Goal: Task Accomplishment & Management: Complete application form

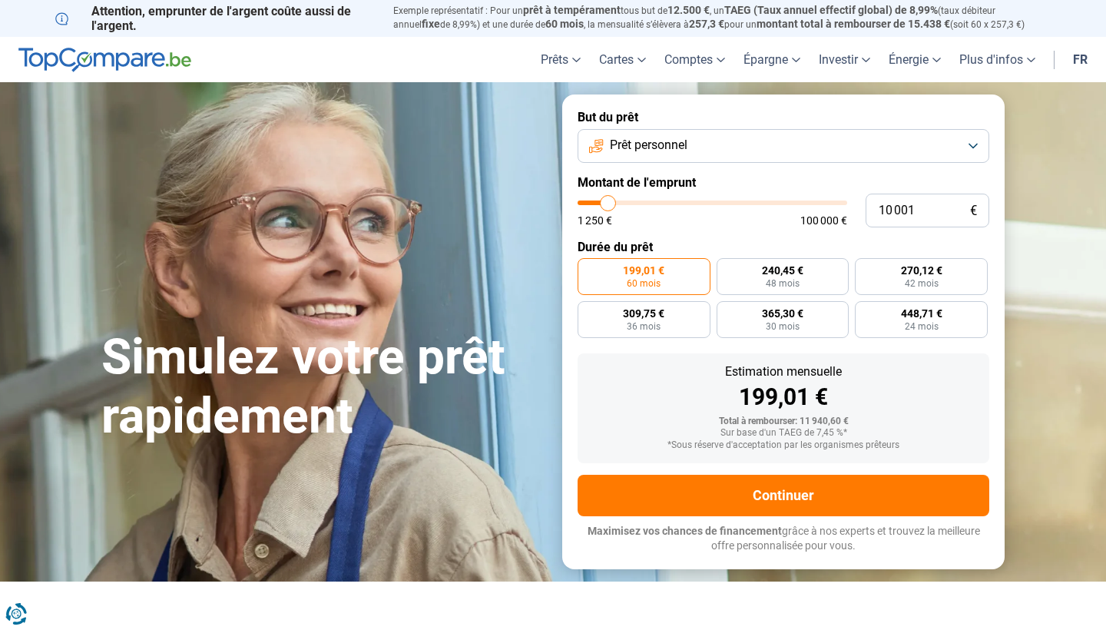
type input "9 250"
type input "9250"
type input "9 500"
type input "9500"
type input "10 250"
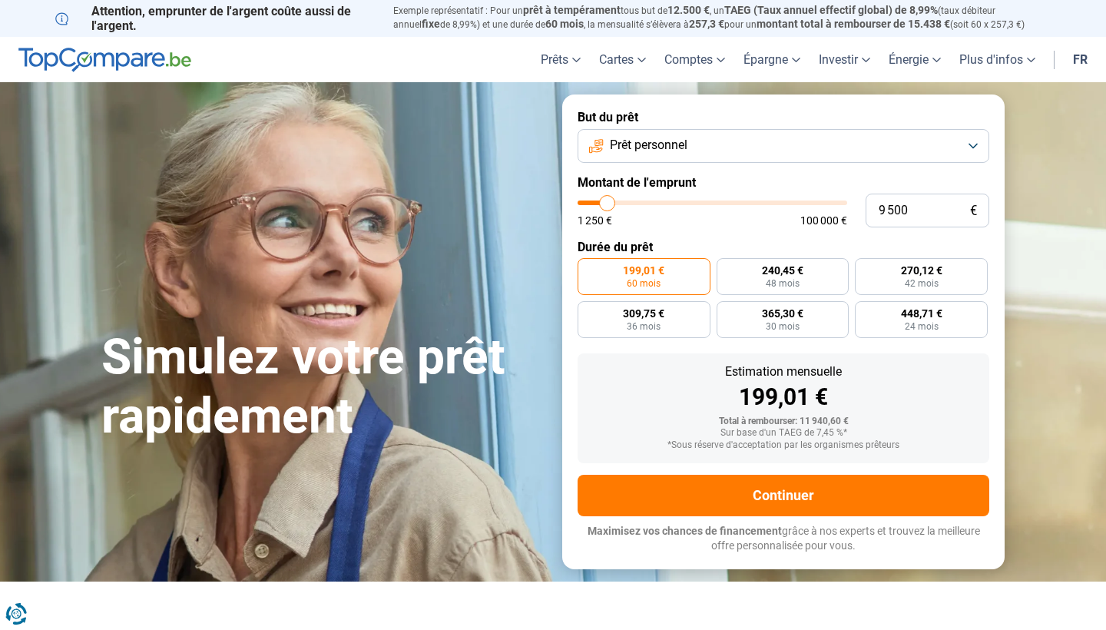
type input "10250"
type input "11 000"
type input "11000"
type input "11 750"
type input "11750"
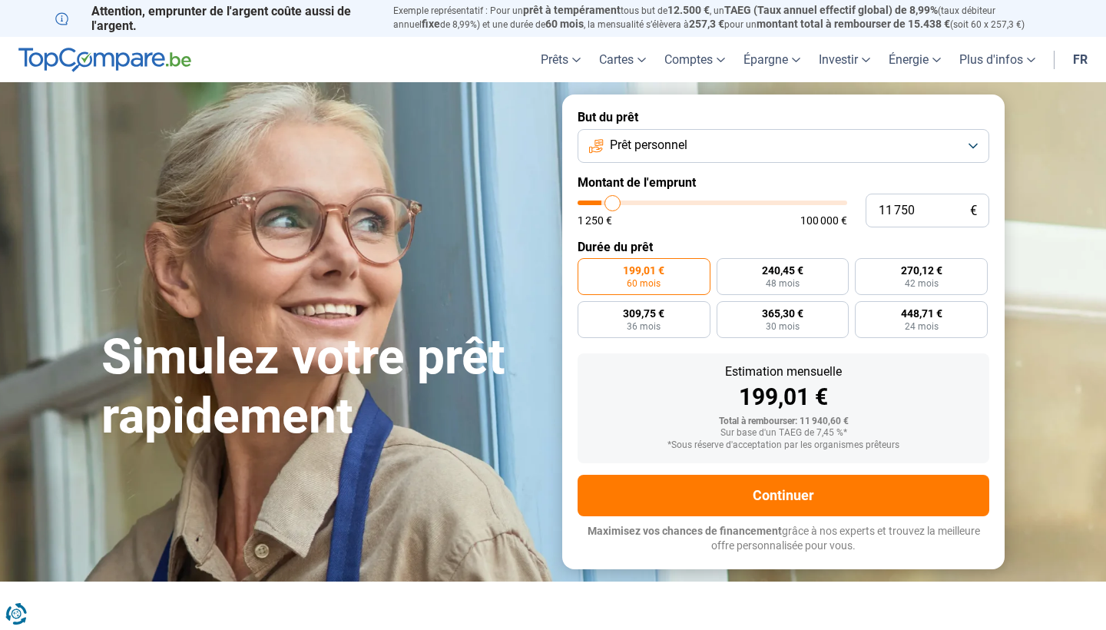
type input "12 250"
type input "12250"
type input "12 750"
type input "12750"
type input "13 250"
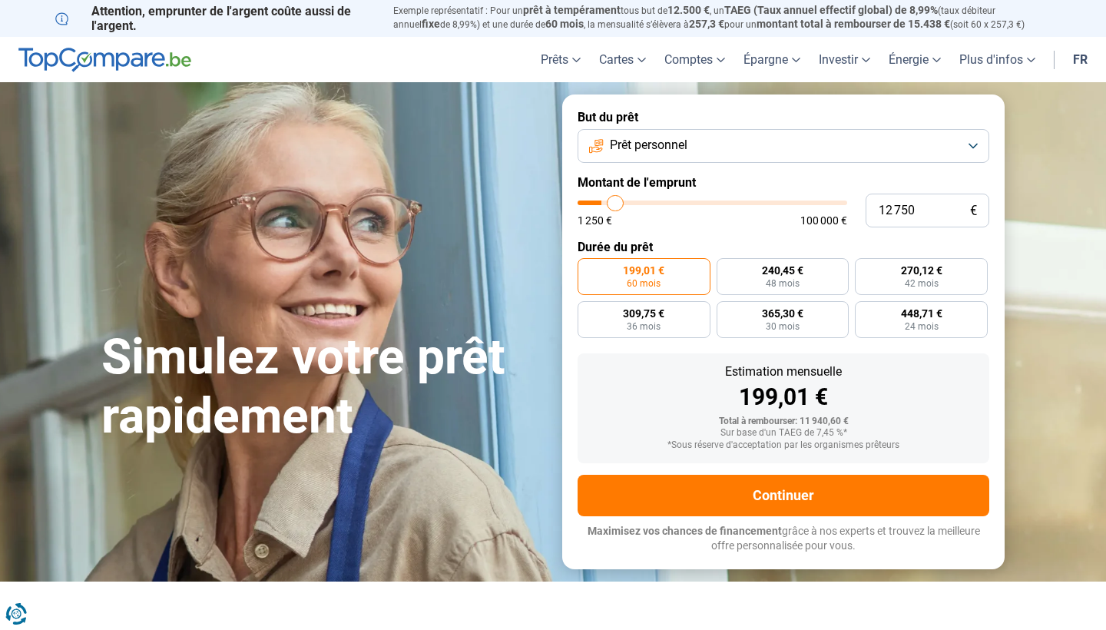
type input "13250"
type input "13 500"
type input "13500"
type input "13 750"
type input "13750"
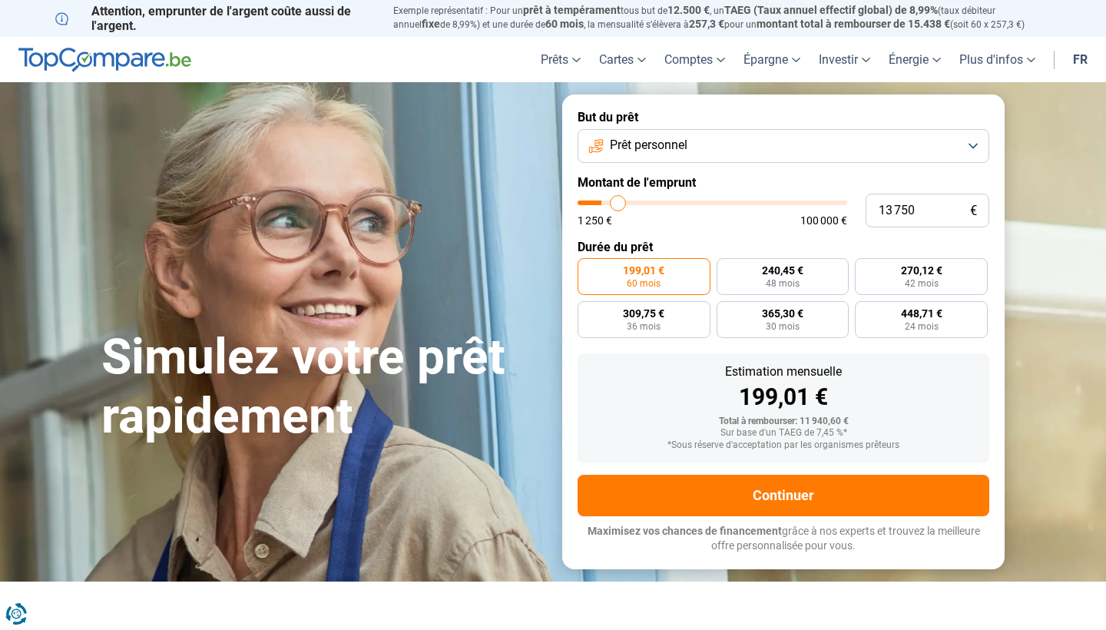
type input "14 000"
type input "14000"
type input "14 250"
type input "14250"
type input "14 750"
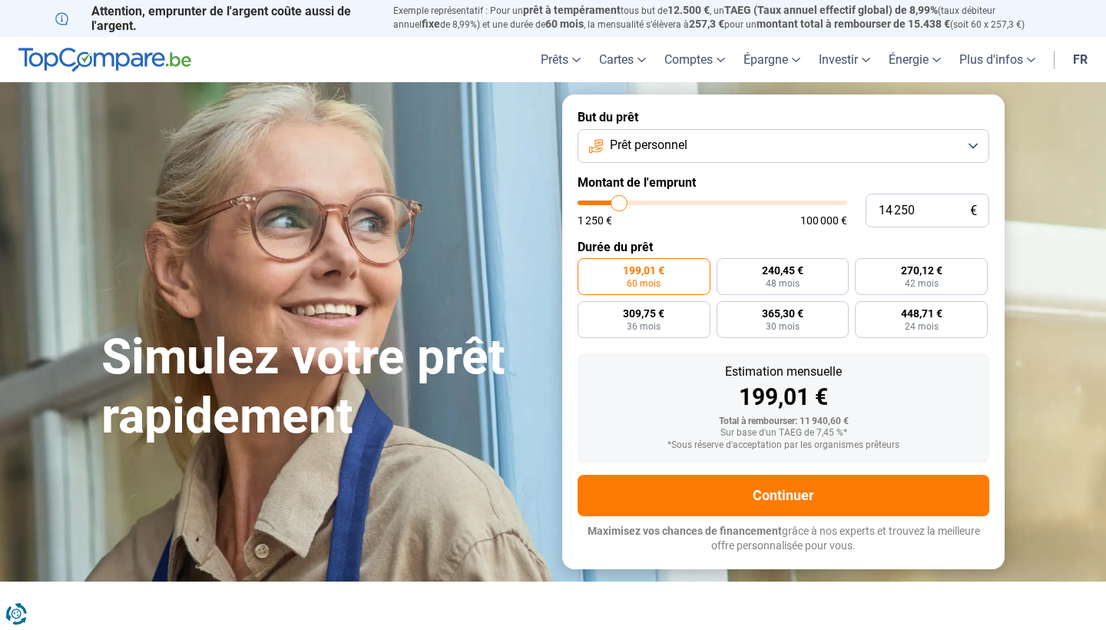
type input "14750"
type input "15 000"
type input "15000"
type input "14 750"
type input "14750"
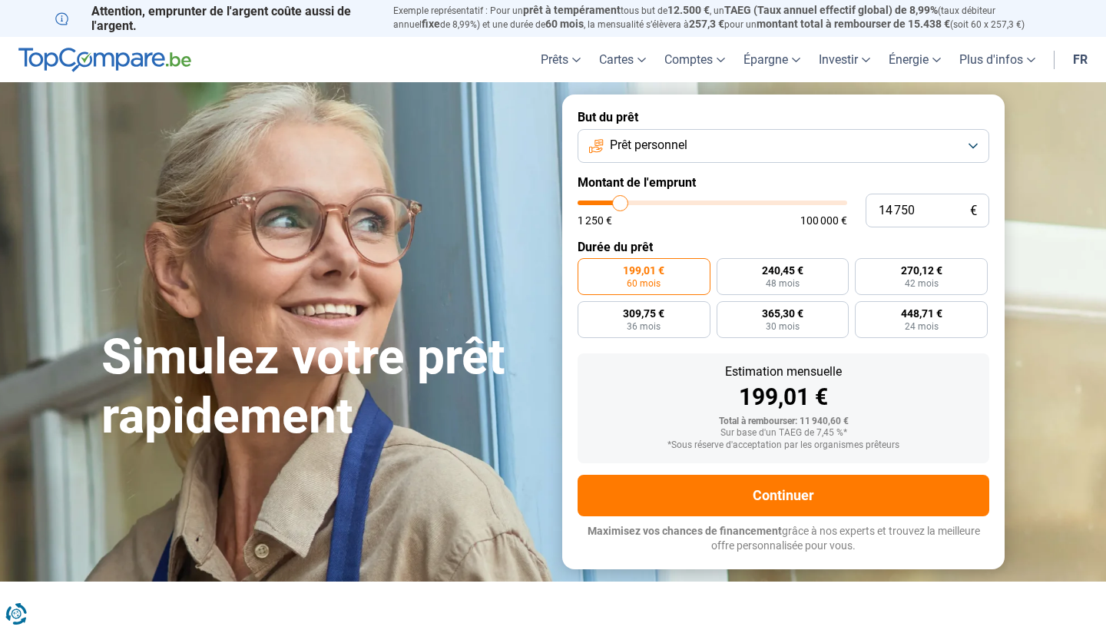
type input "14 250"
type input "14250"
type input "14 000"
type input "14000"
type input "13 750"
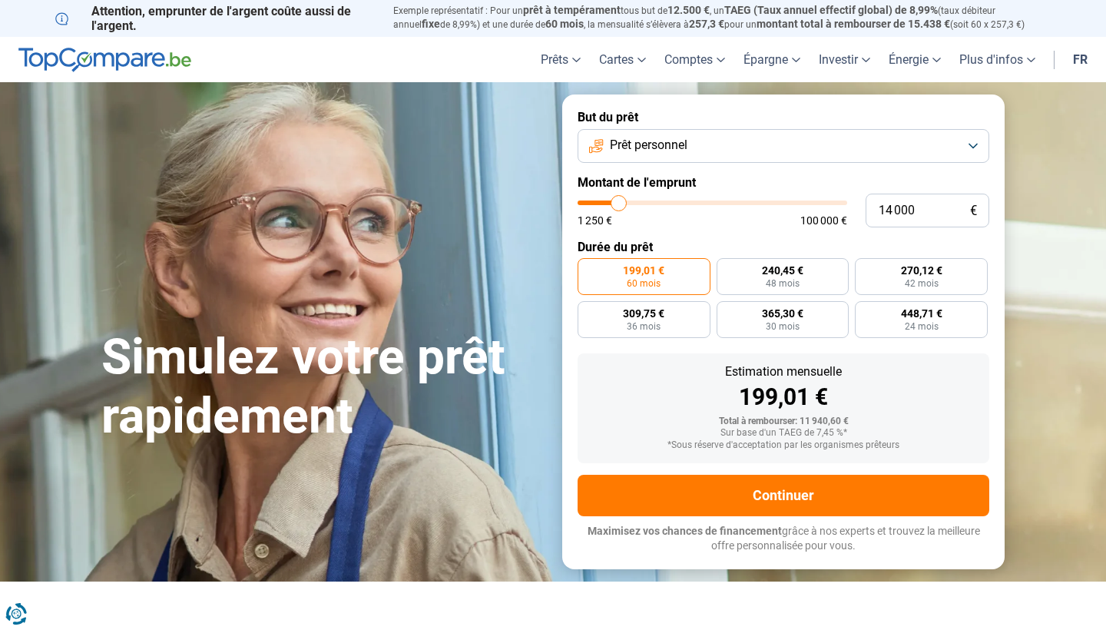
type input "13750"
type input "13 500"
type input "13500"
type input "13 250"
type input "13250"
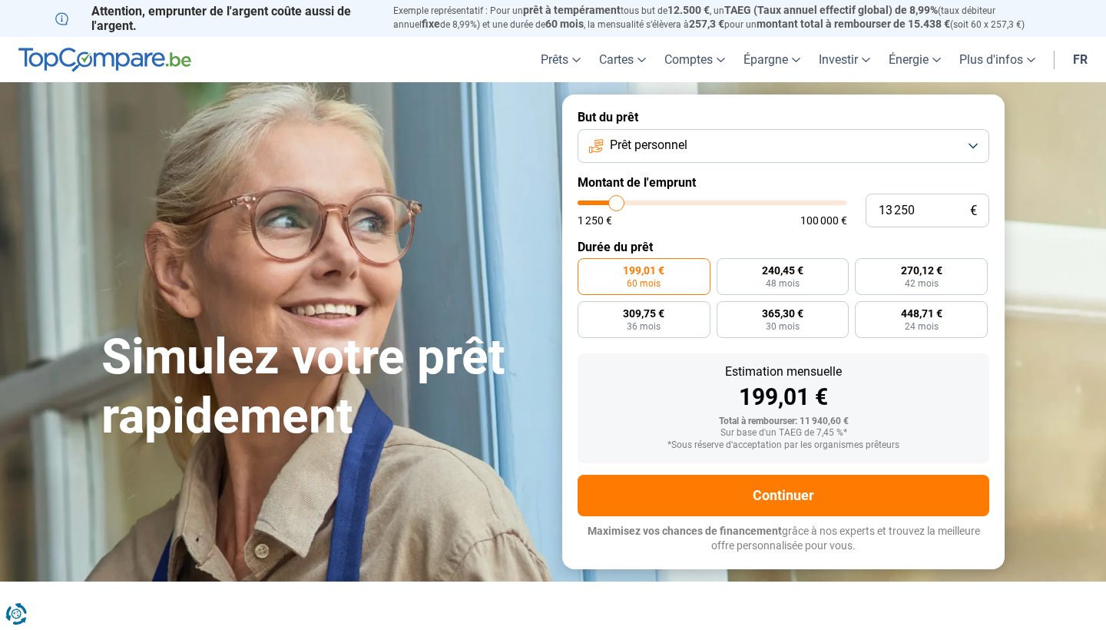
type input "12 750"
type input "12750"
type input "12 500"
type input "12500"
type input "12 250"
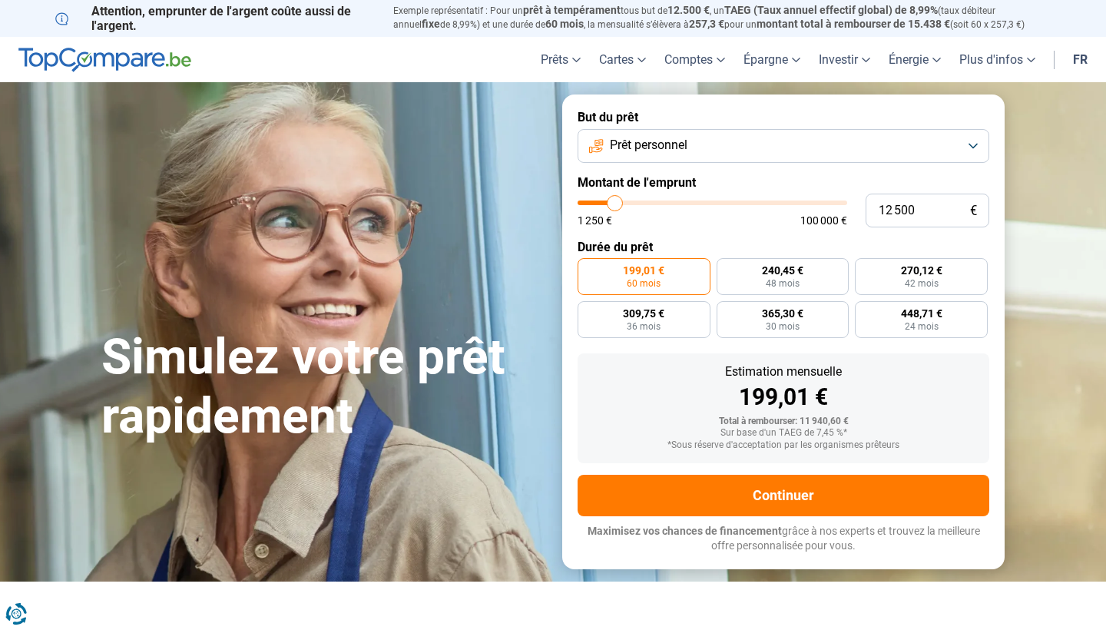
type input "12250"
type input "12 000"
type input "12000"
type input "11 750"
type input "11750"
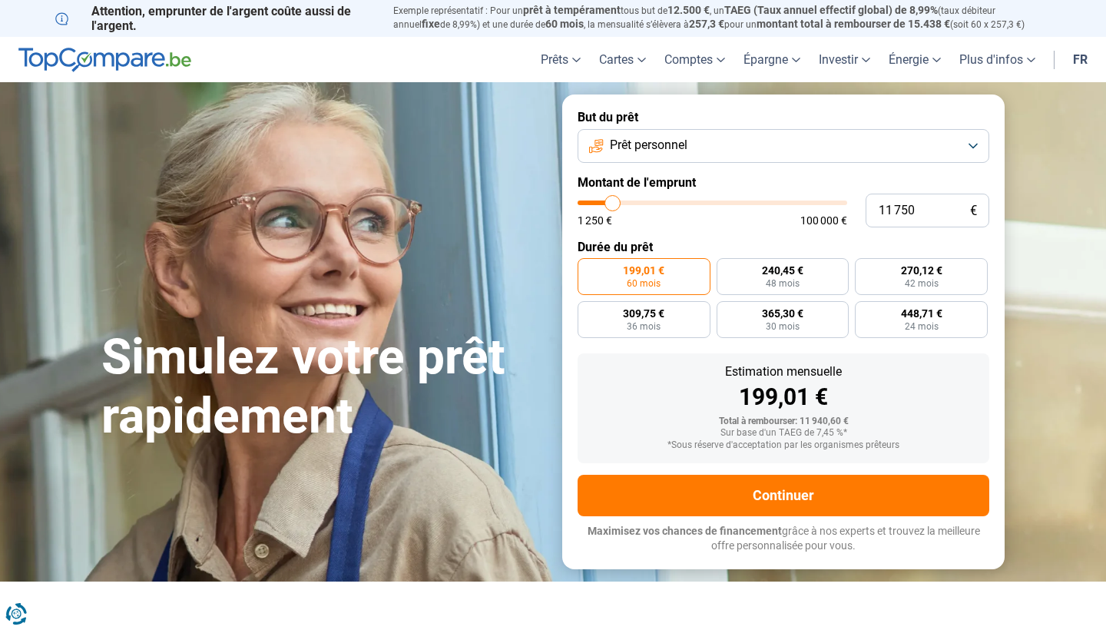
type input "11 250"
type input "11250"
type input "11 000"
type input "11000"
type input "10 750"
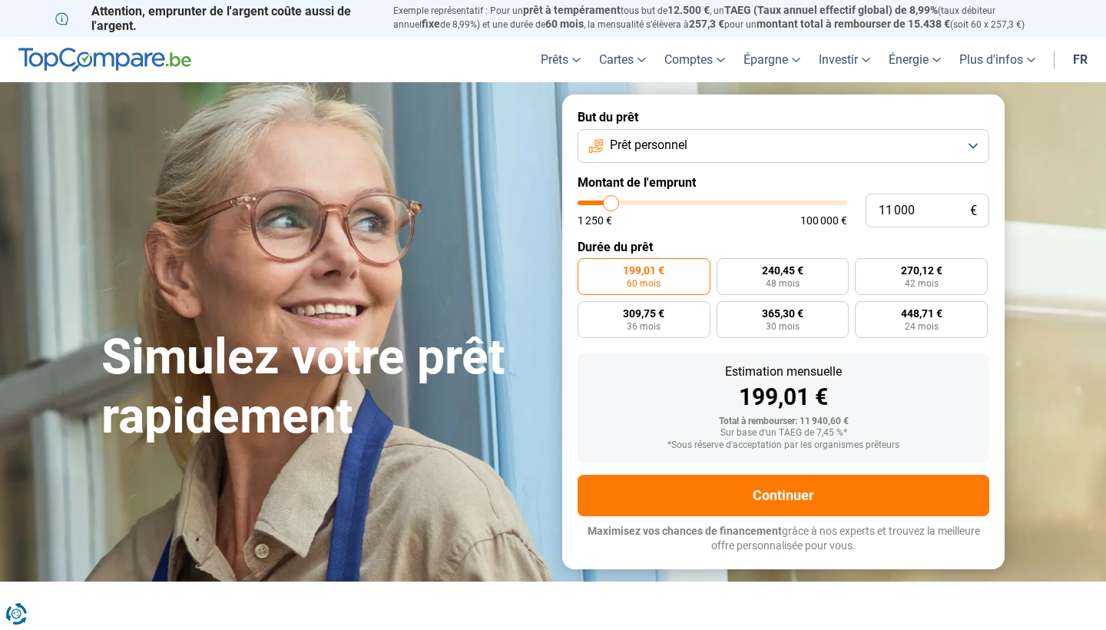
type input "10750"
type input "10 500"
type input "10500"
type input "9 750"
type input "9750"
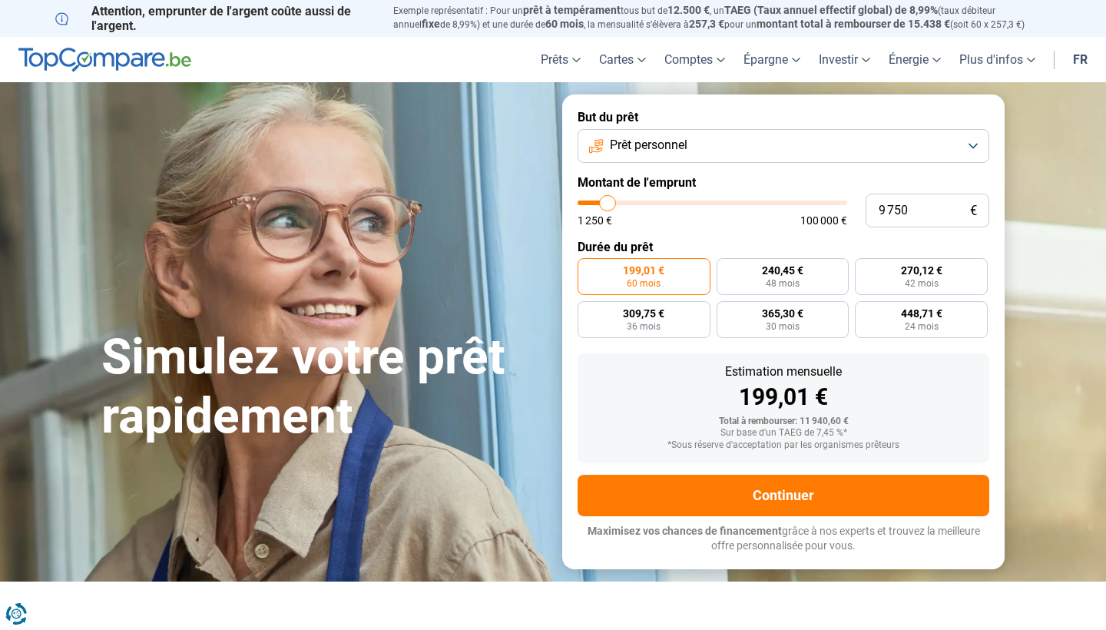
type input "9 500"
type input "9500"
type input "9 250"
type input "9250"
type input "8 750"
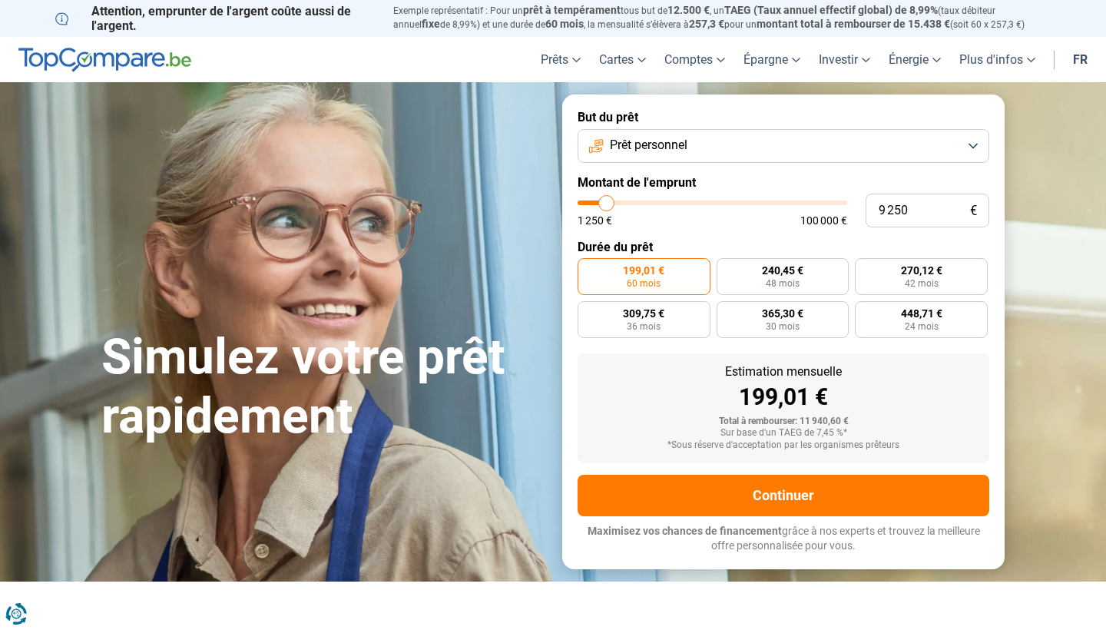
type input "8750"
type input "8 250"
type input "8250"
type input "8 000"
type input "8000"
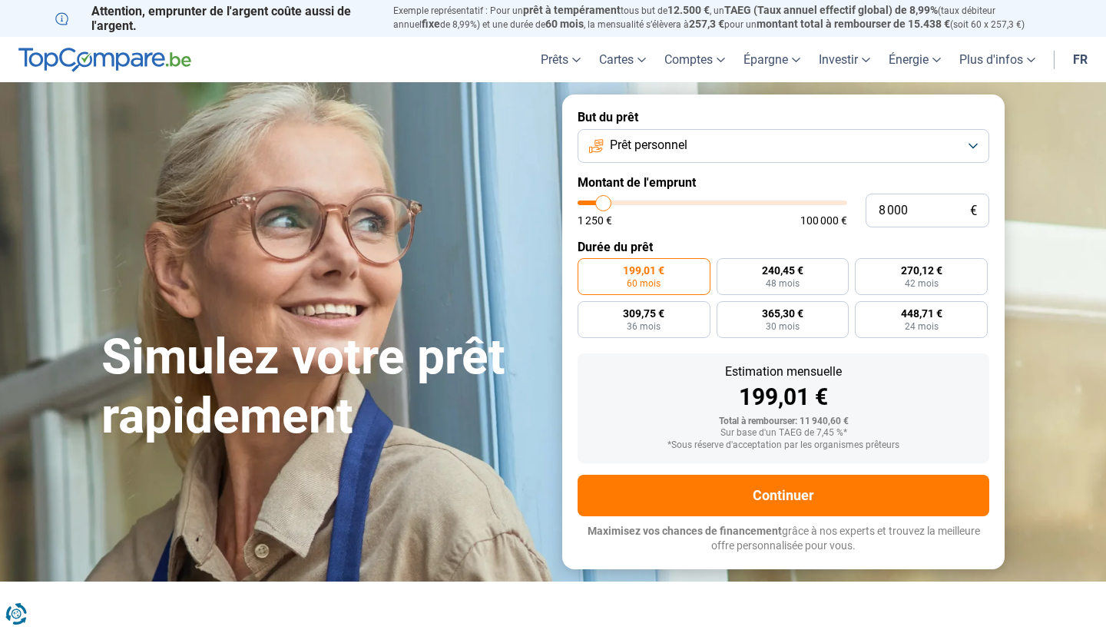
type input "7 750"
type input "7750"
type input "7 500"
type input "7500"
type input "7 250"
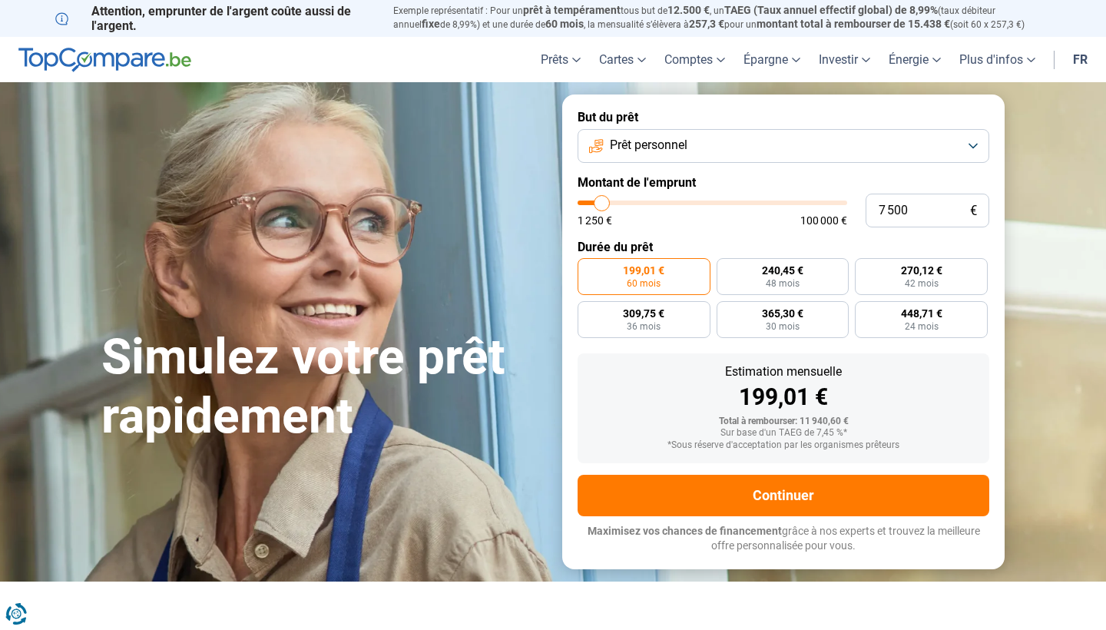
type input "7250"
type input "6 750"
type input "6750"
type input "6 500"
type input "6500"
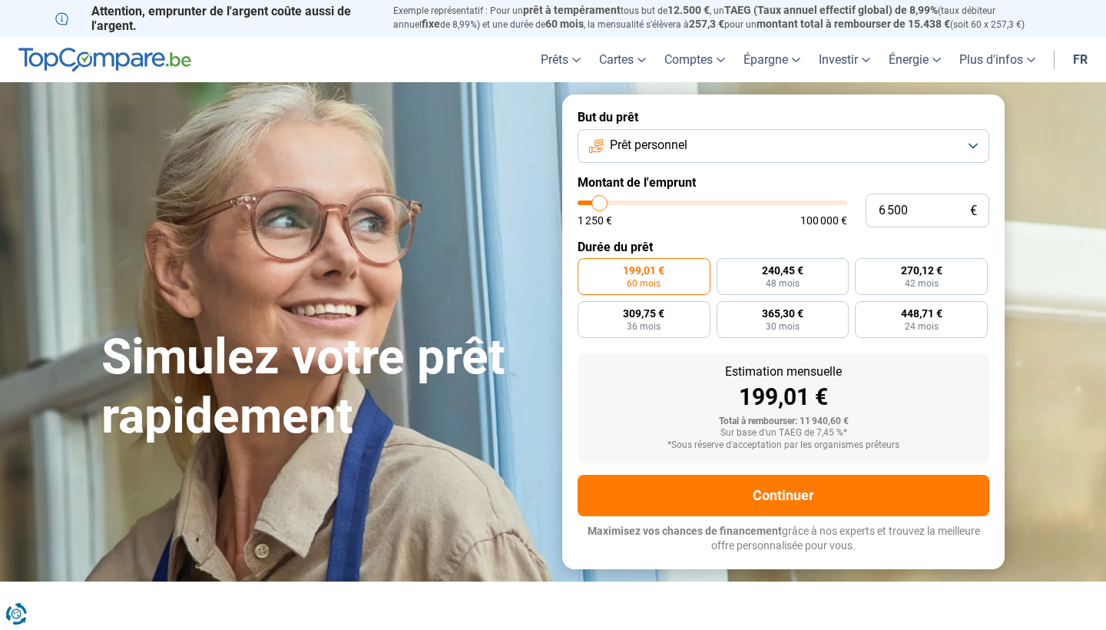
type input "6 250"
type input "6250"
type input "6 000"
type input "6000"
type input "5 750"
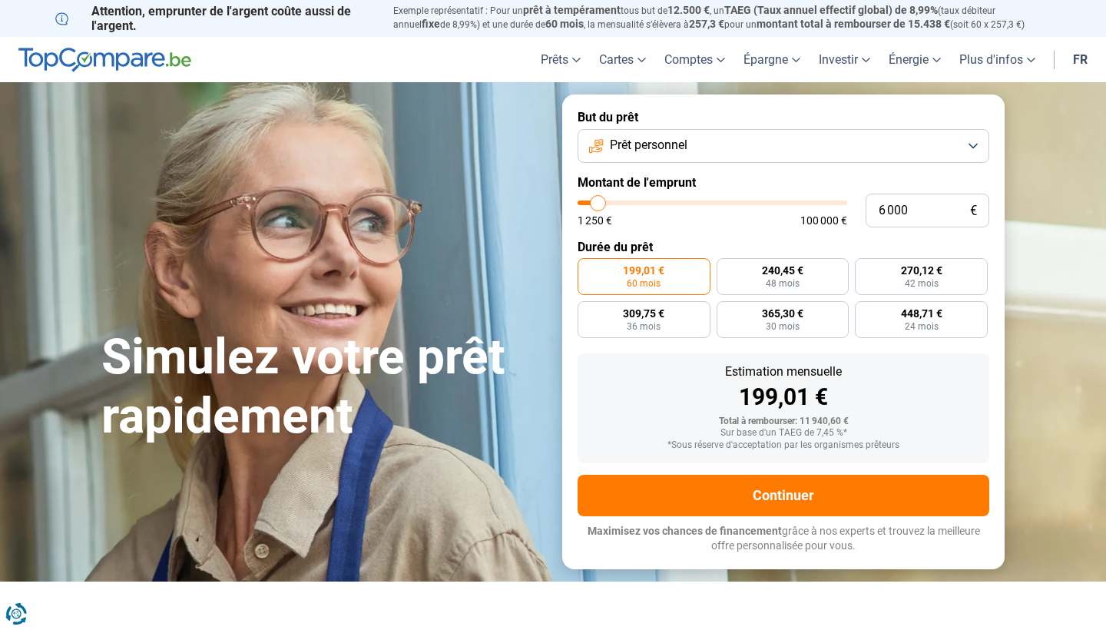
type input "5750"
type input "5 250"
type input "5250"
type input "5 000"
type input "5000"
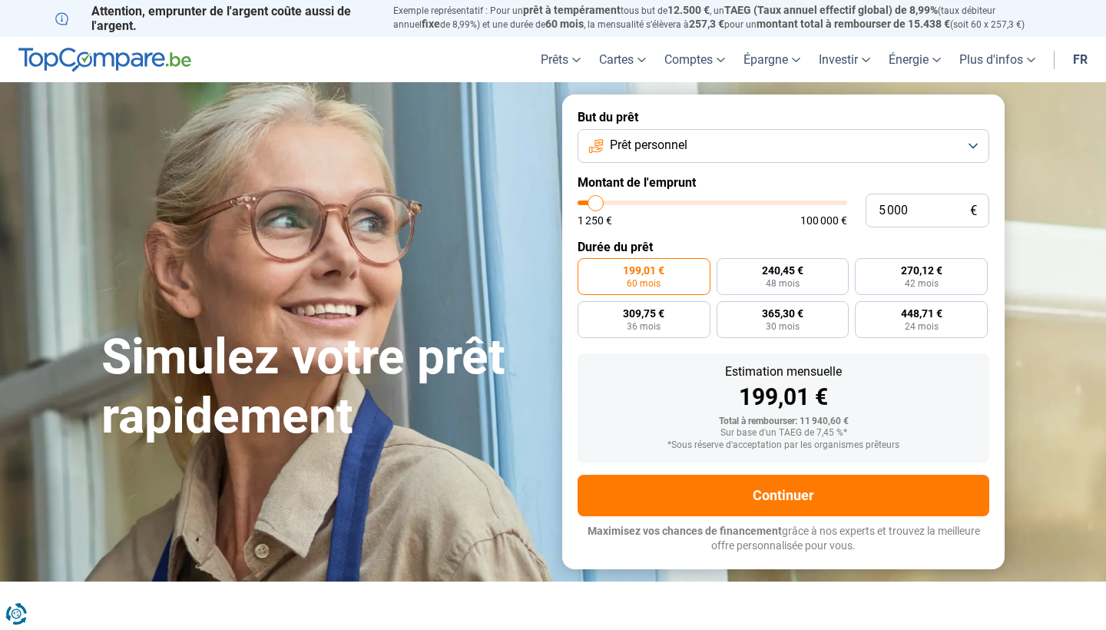
type input "4 750"
type input "4750"
type input "4 500"
type input "4500"
type input "4 250"
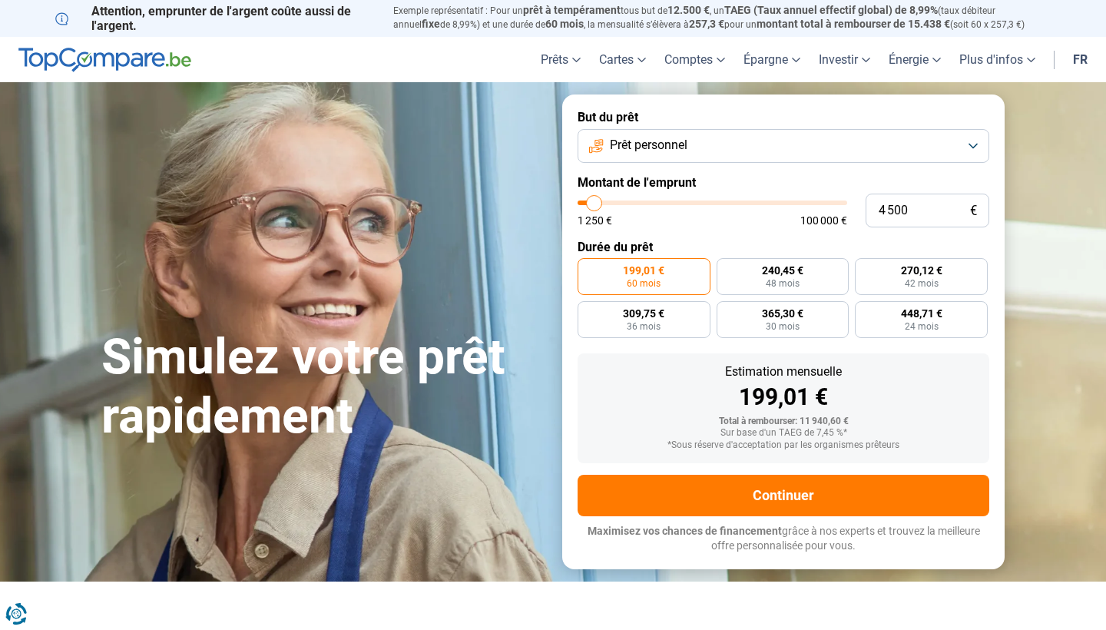
type input "4250"
type input "3 750"
type input "3750"
type input "3 500"
type input "3500"
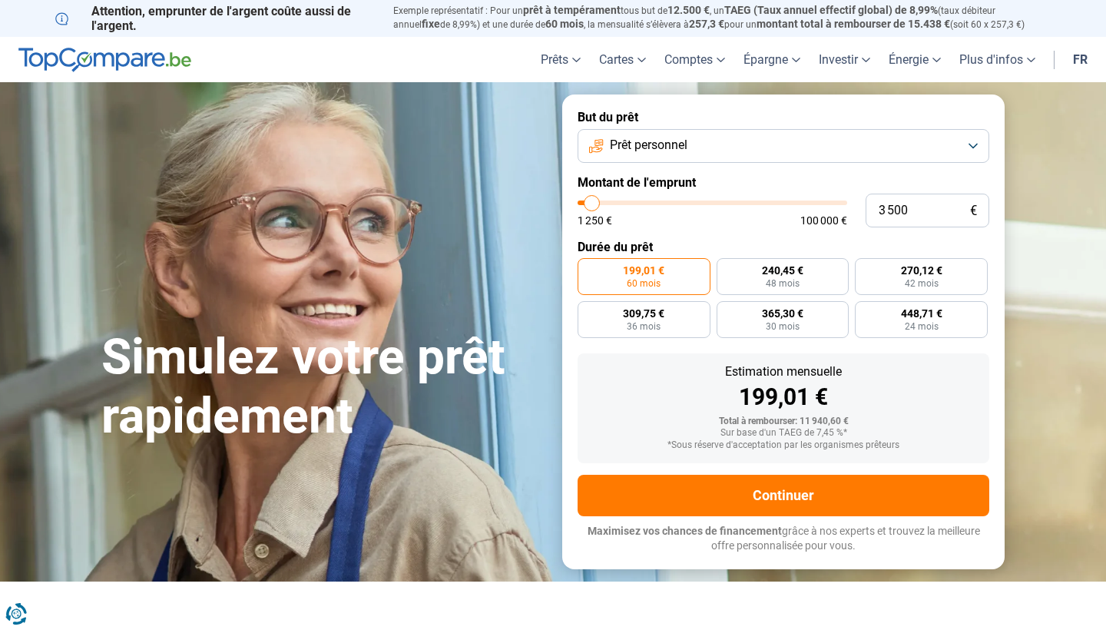
type input "3 250"
type input "3250"
type input "3 000"
type input "3000"
type input "3 250"
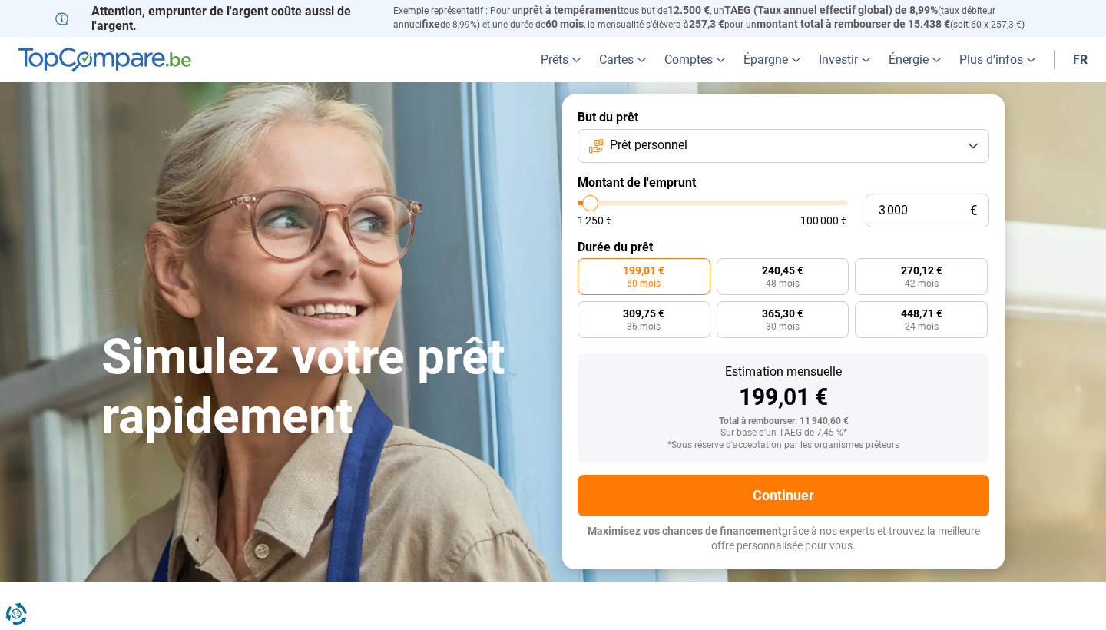
type input "3250"
type input "2 750"
type input "2750"
type input "2 500"
drag, startPoint x: 607, startPoint y: 207, endPoint x: 589, endPoint y: 212, distance: 18.3
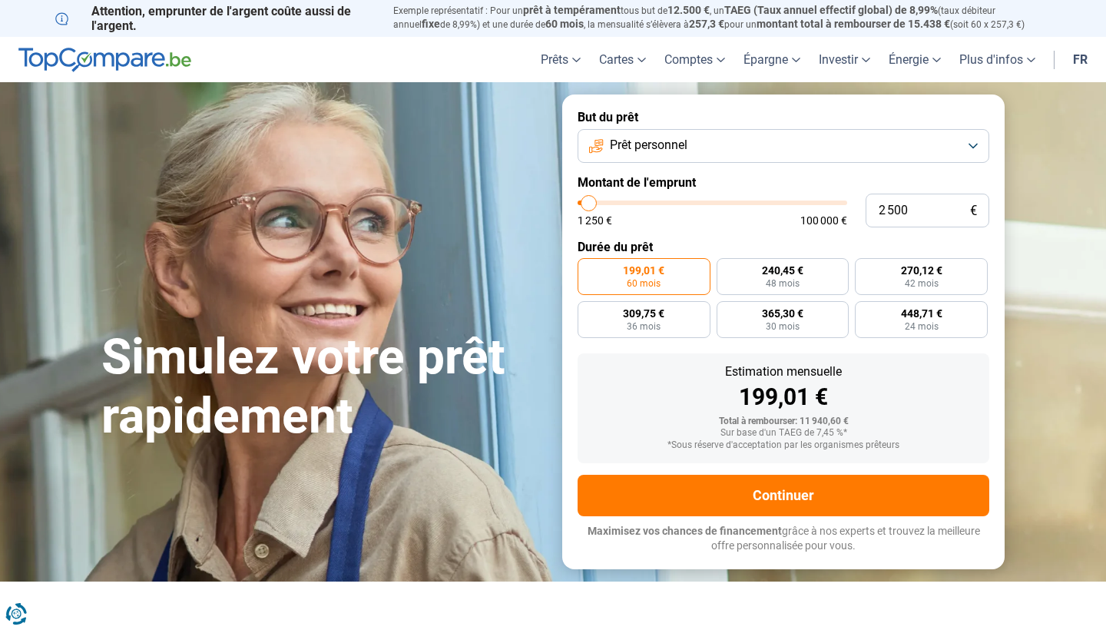
type input "2500"
click at [589, 212] on div "1 250 € 100 000 €" at bounding box center [713, 212] width 270 height 25
radio input "true"
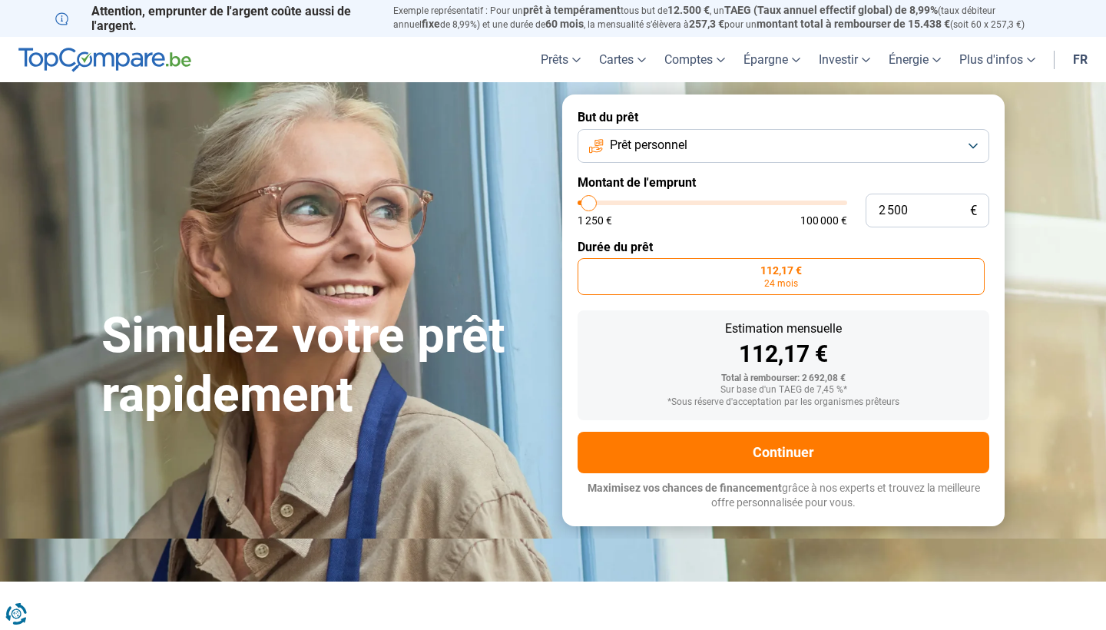
click at [806, 284] on label "112,17 € 24 mois" at bounding box center [781, 276] width 407 height 37
click at [588, 268] on input "112,17 € 24 mois" at bounding box center [583, 263] width 10 height 10
